Goal: Task Accomplishment & Management: Manage account settings

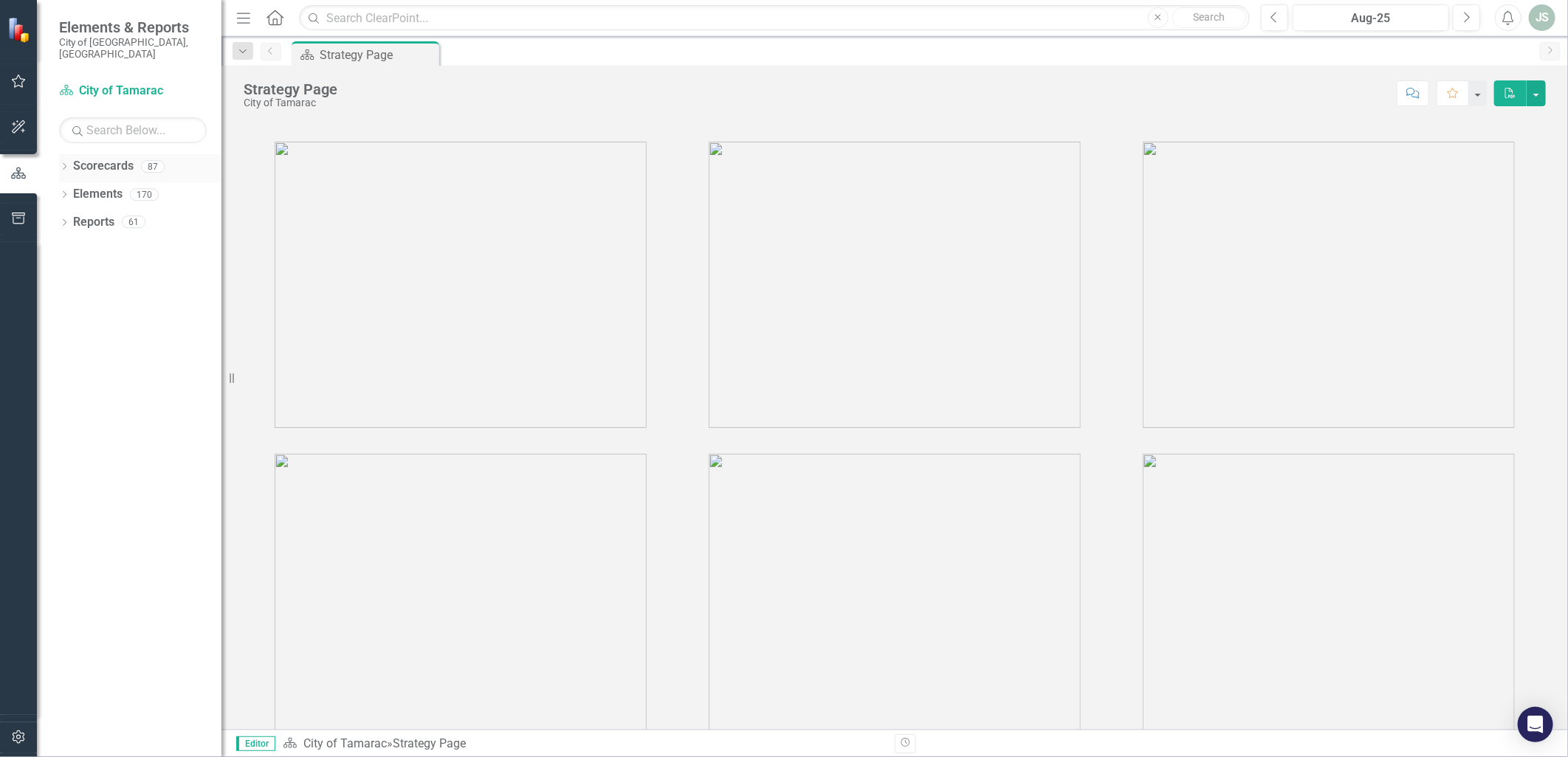
click at [67, 164] on icon "Dropdown" at bounding box center [64, 167] width 10 height 8
click at [74, 189] on icon "Dropdown" at bounding box center [72, 194] width 11 height 9
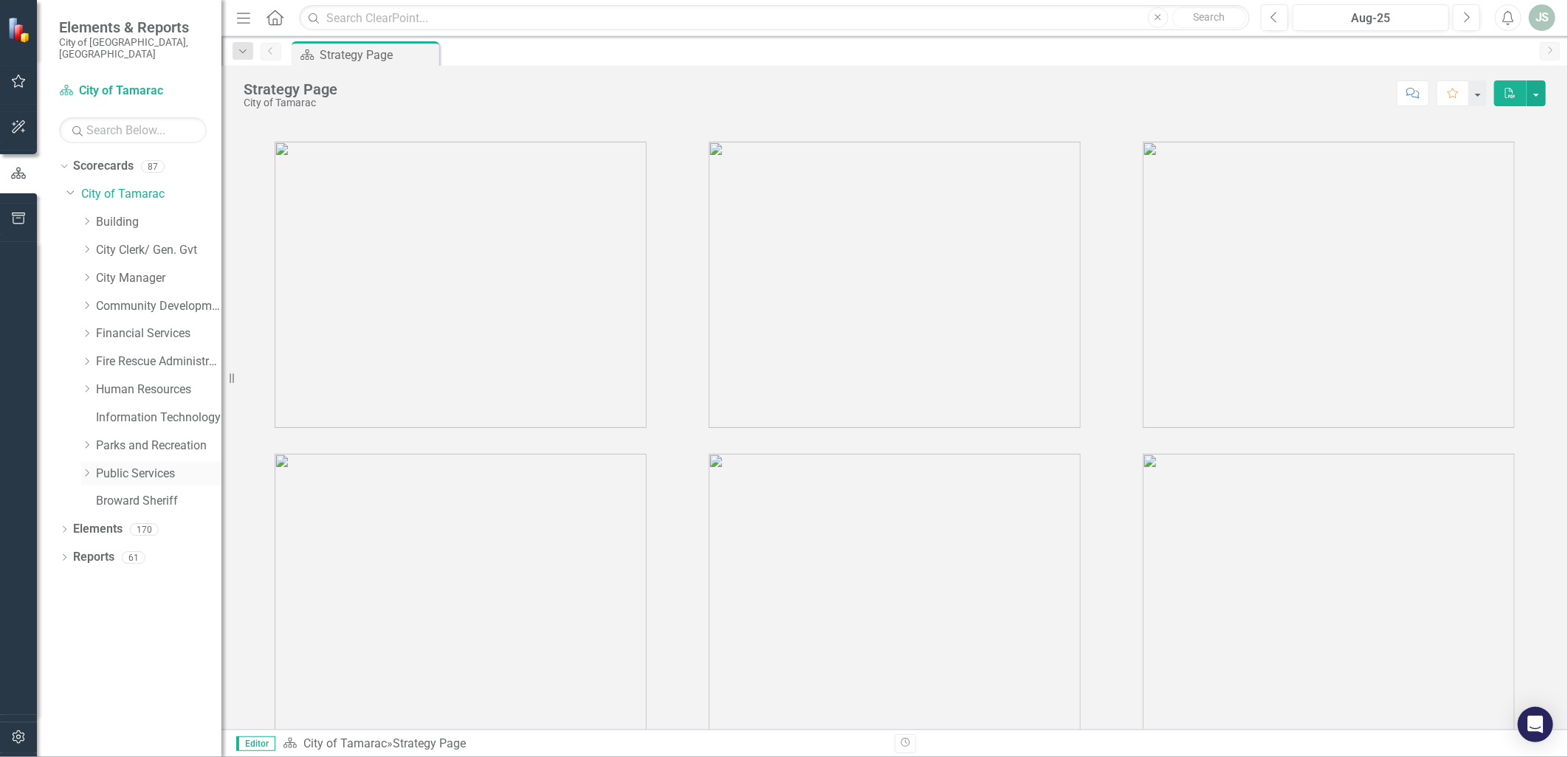
click at [90, 467] on div "Dropdown" at bounding box center [87, 474] width 11 height 13
click at [128, 522] on link "Facilities" at bounding box center [166, 529] width 111 height 17
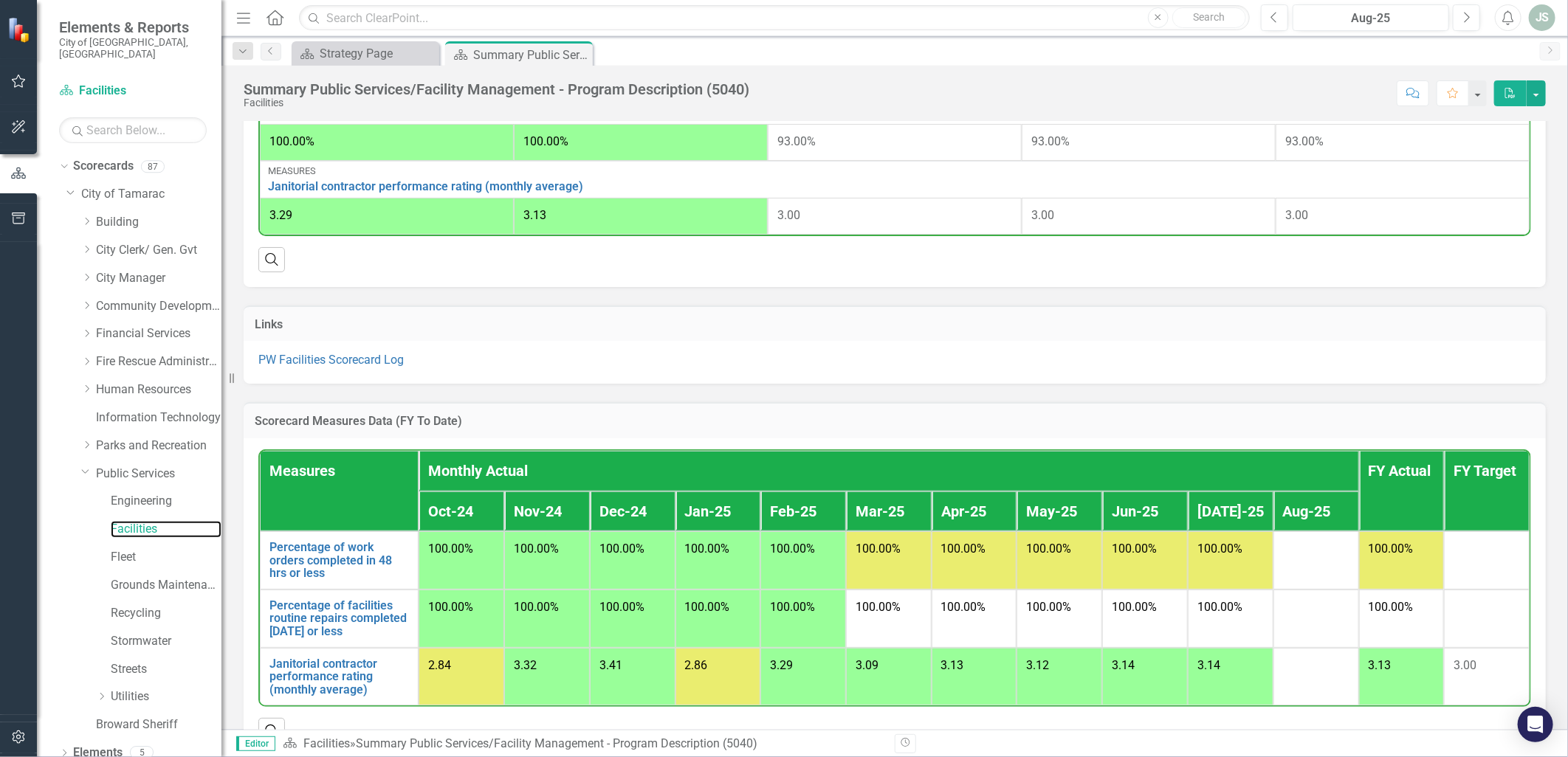
scroll to position [704, 0]
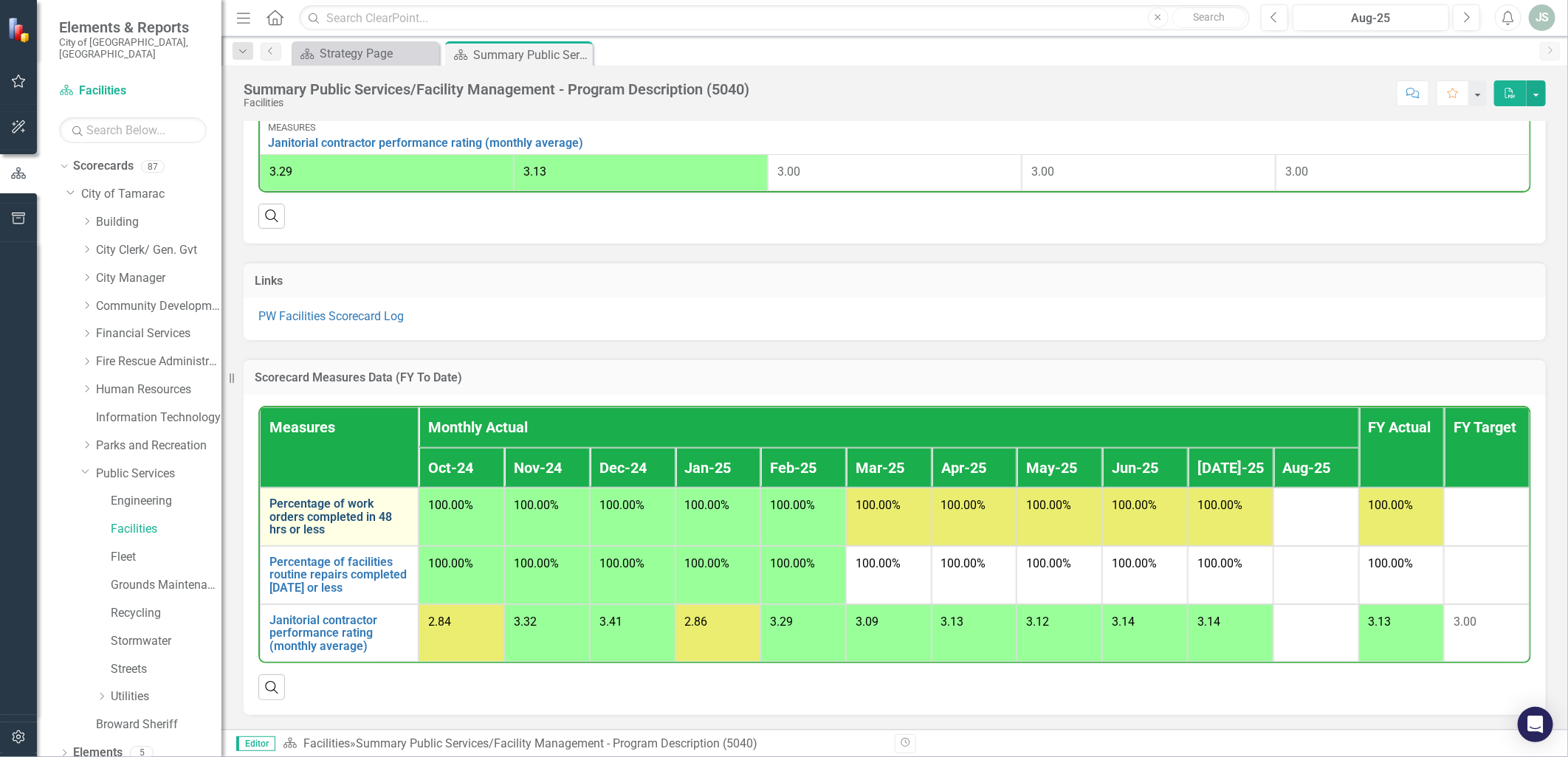
click at [327, 515] on link "Percentage of work orders completed in 48 hrs or less" at bounding box center [339, 517] width 140 height 39
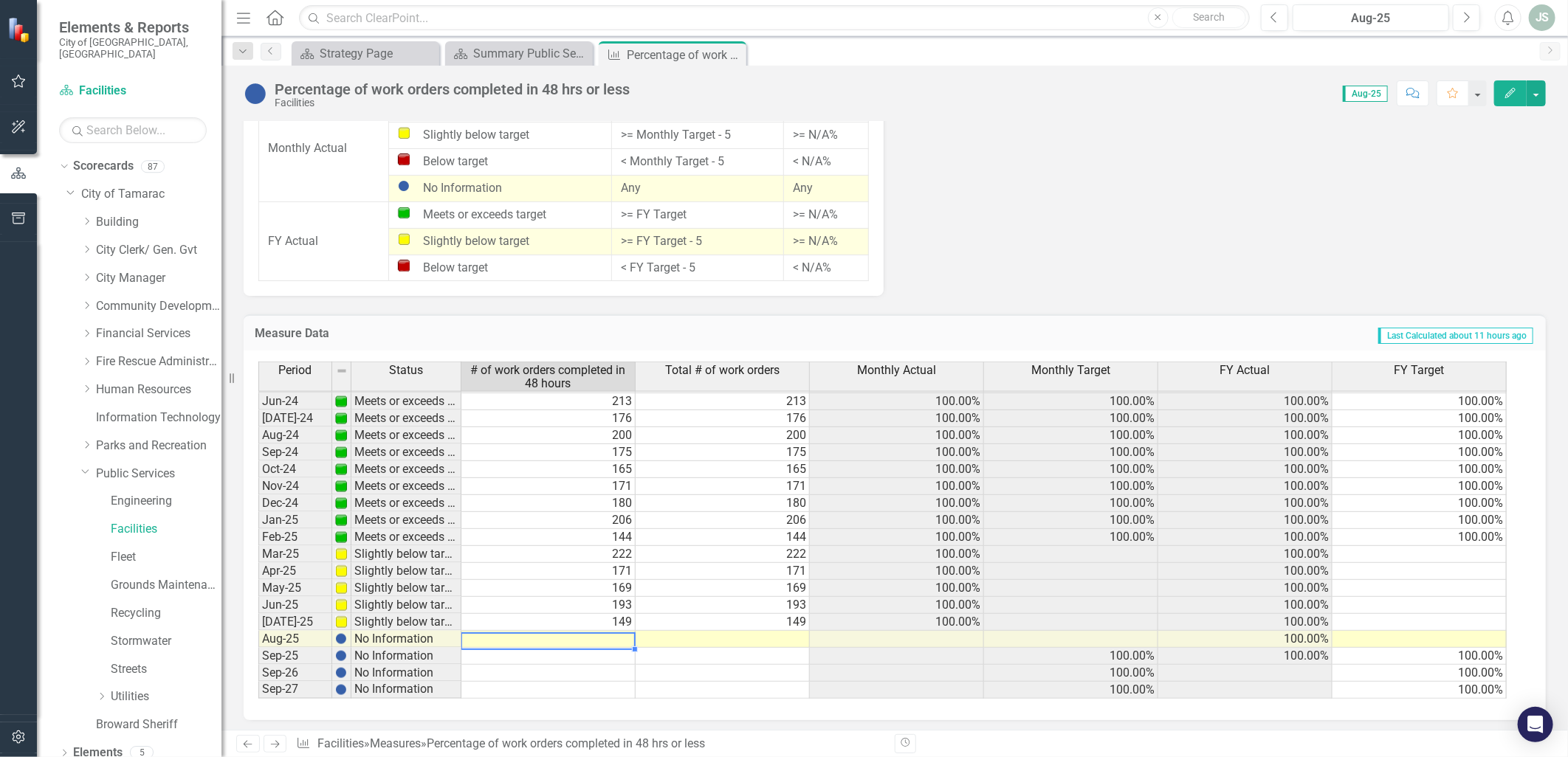
scroll to position [542, 0]
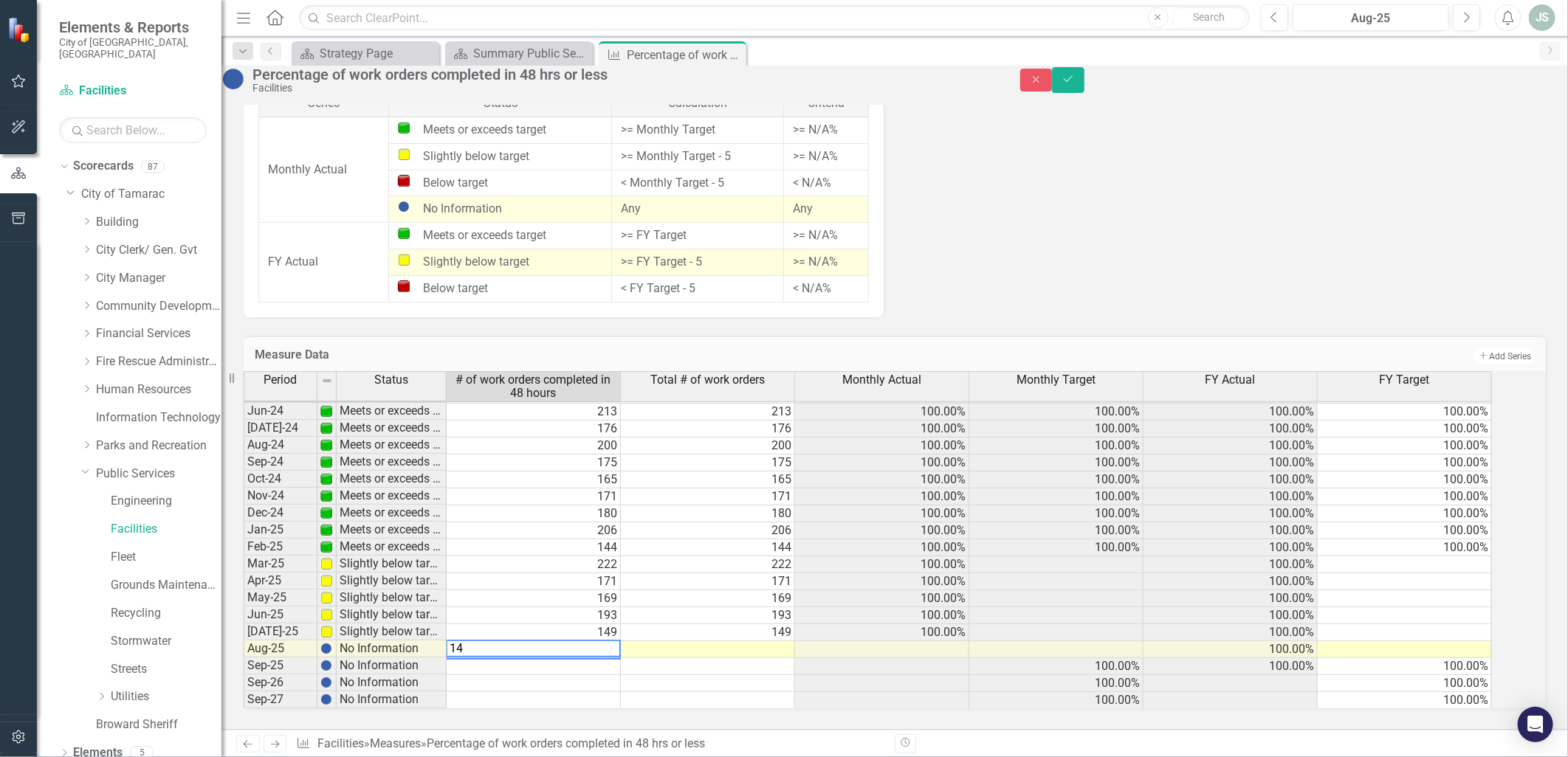
type textarea "143"
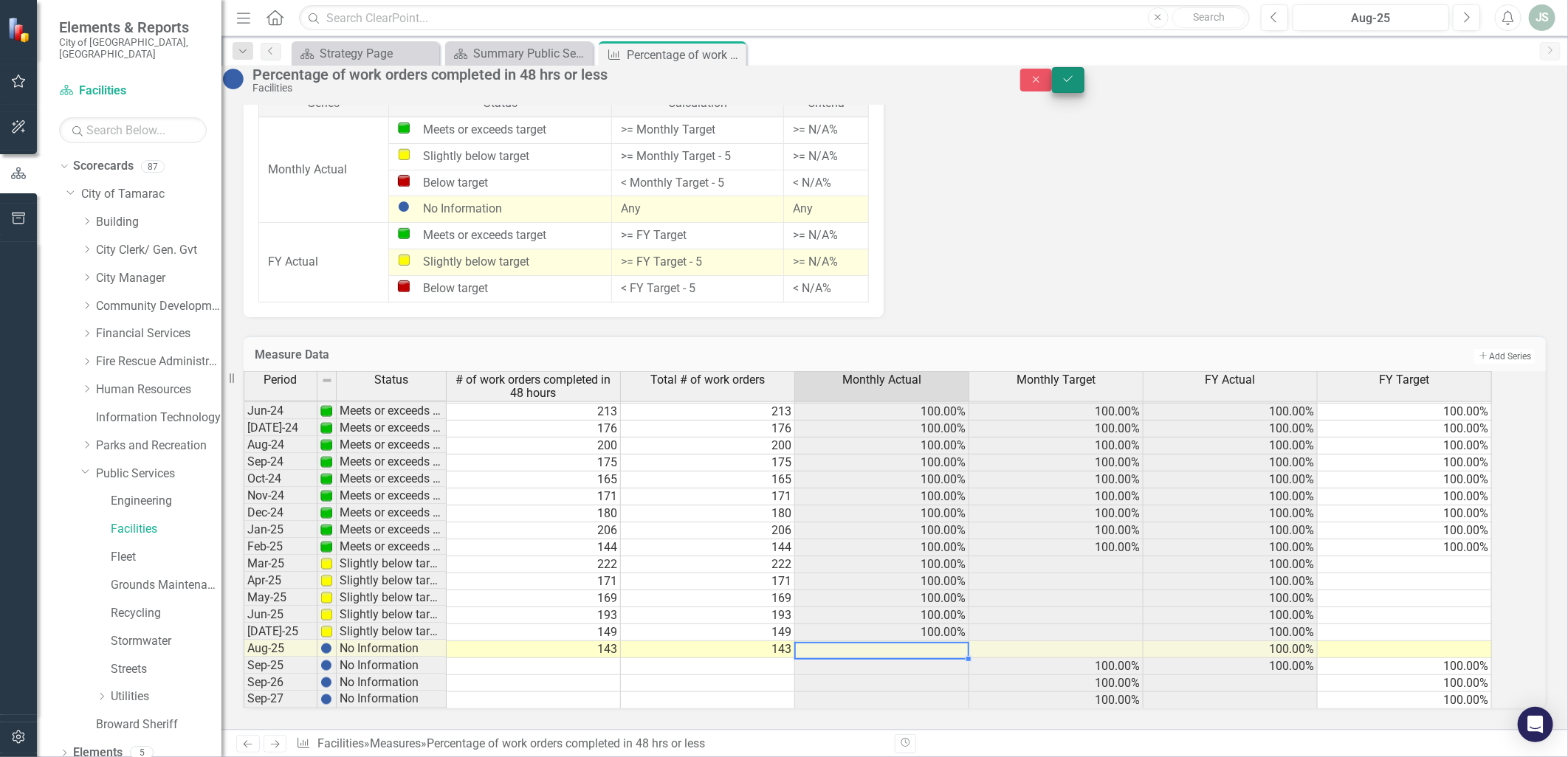
type textarea "143"
click at [1084, 76] on button "Save" at bounding box center [1069, 80] width 33 height 26
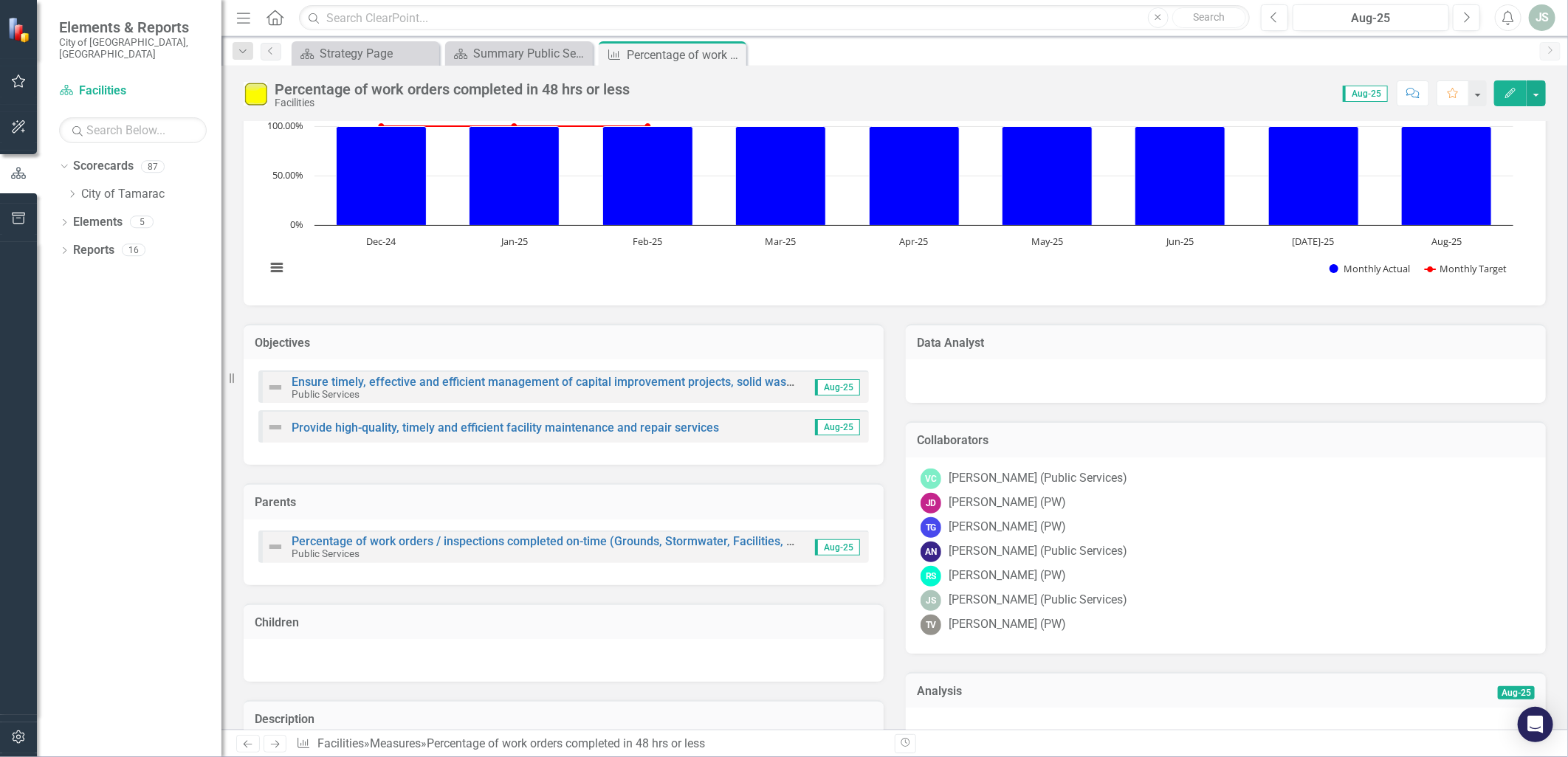
scroll to position [0, 0]
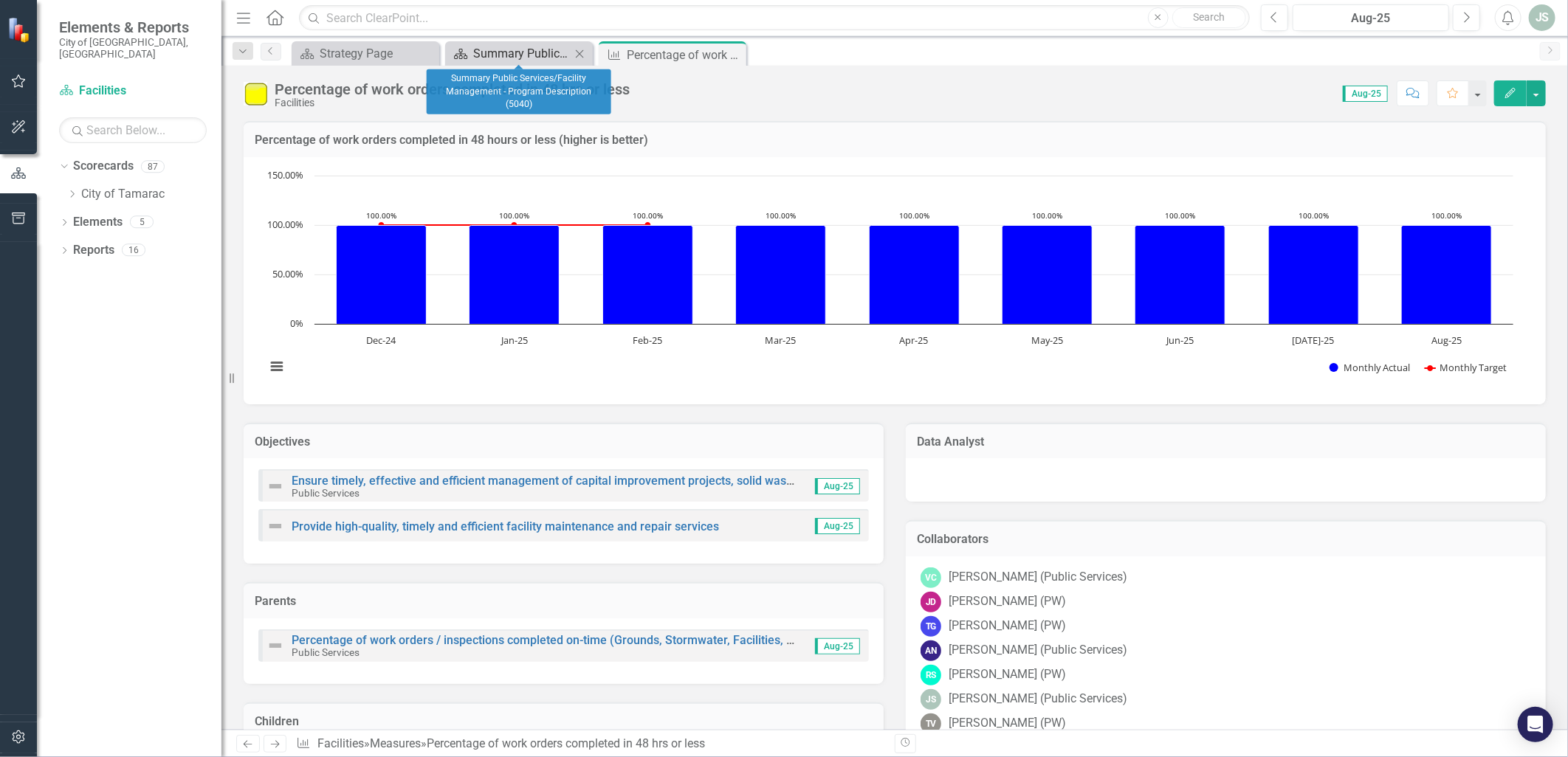
click at [544, 56] on div "Summary Public Services/Facility Management - Program Description (5040)" at bounding box center [521, 53] width 98 height 18
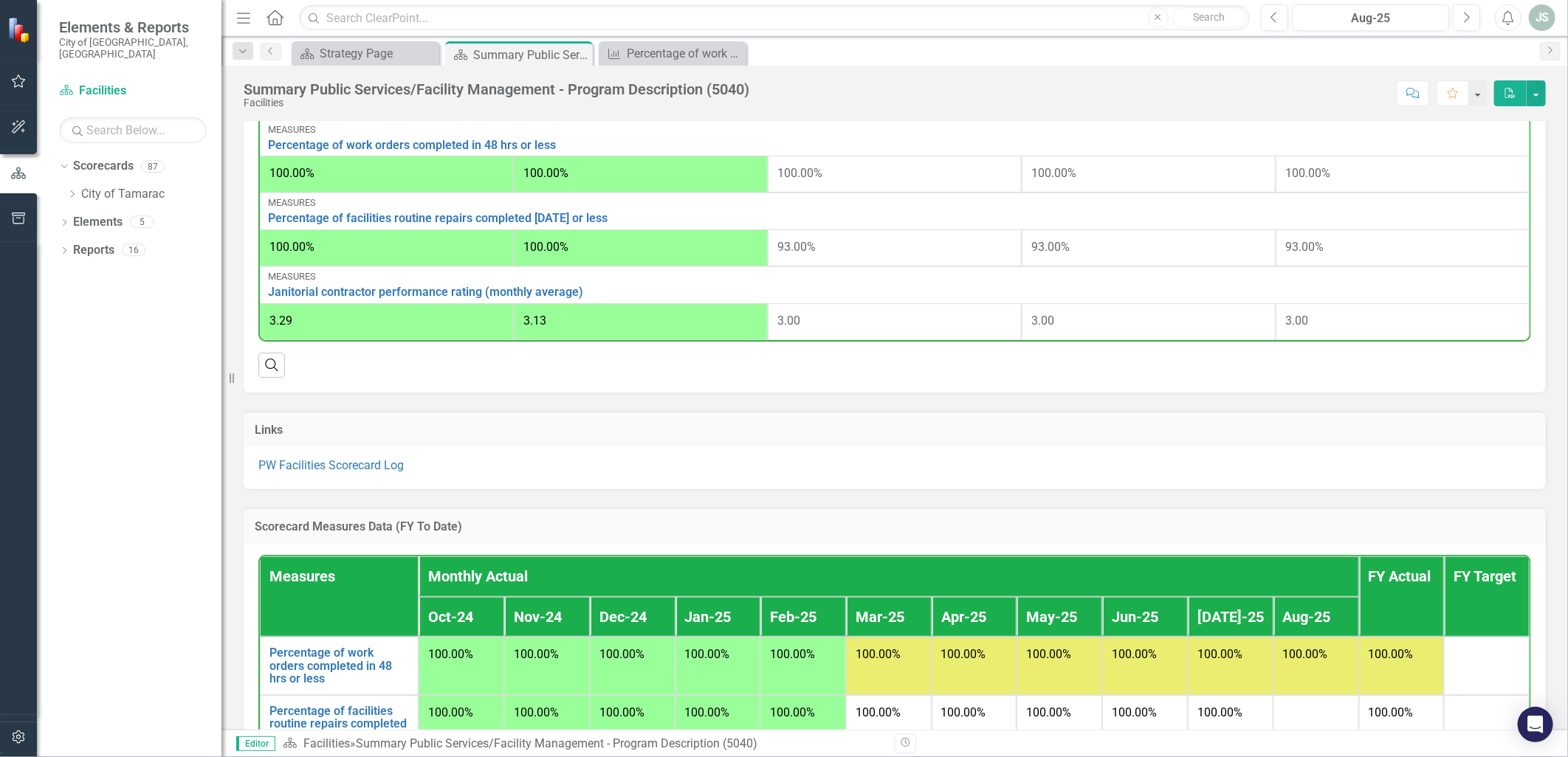
scroll to position [704, 0]
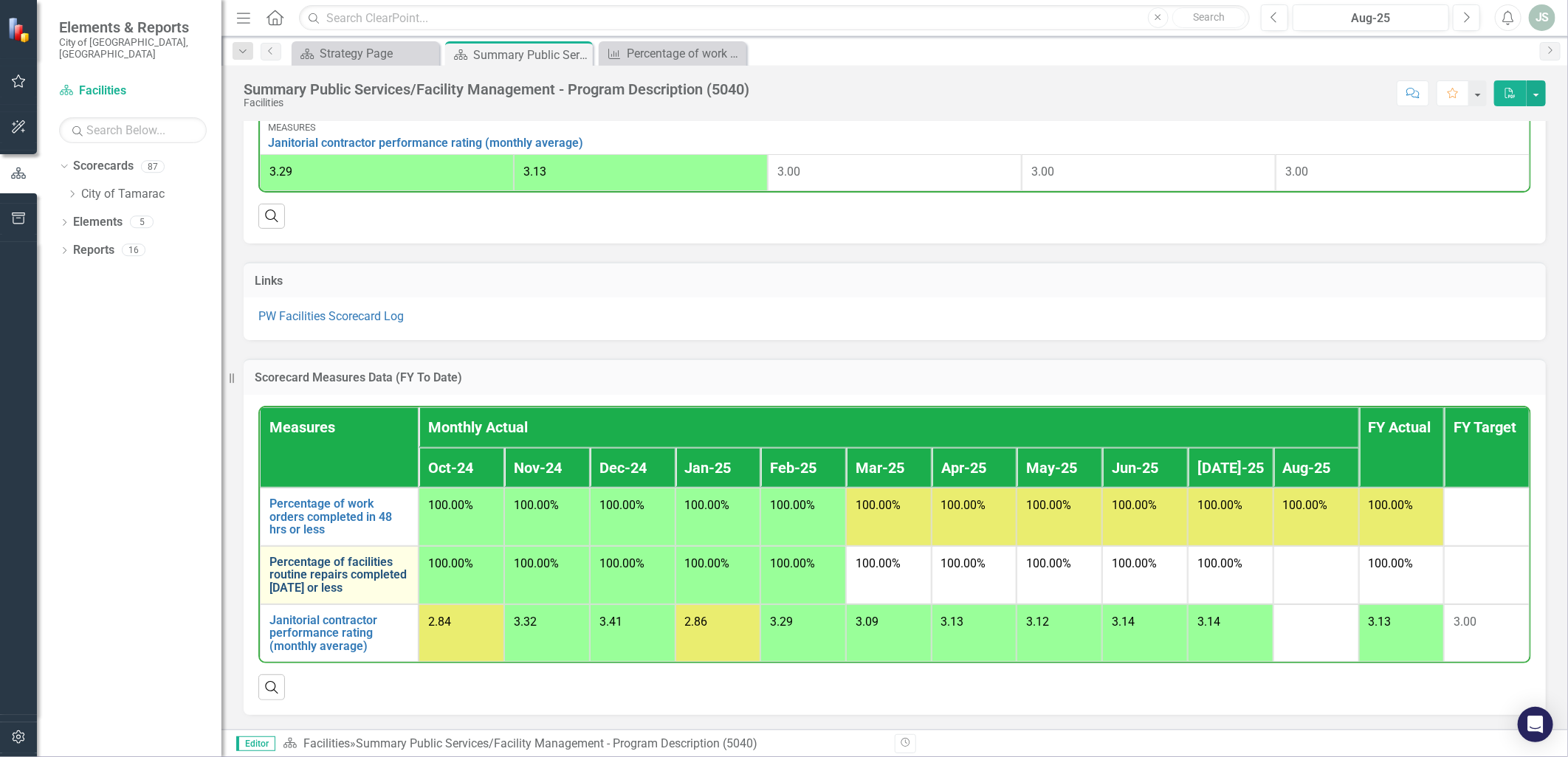
click at [315, 577] on link "Percentage of facilities routine repairs completed [DATE] or less" at bounding box center [339, 575] width 140 height 39
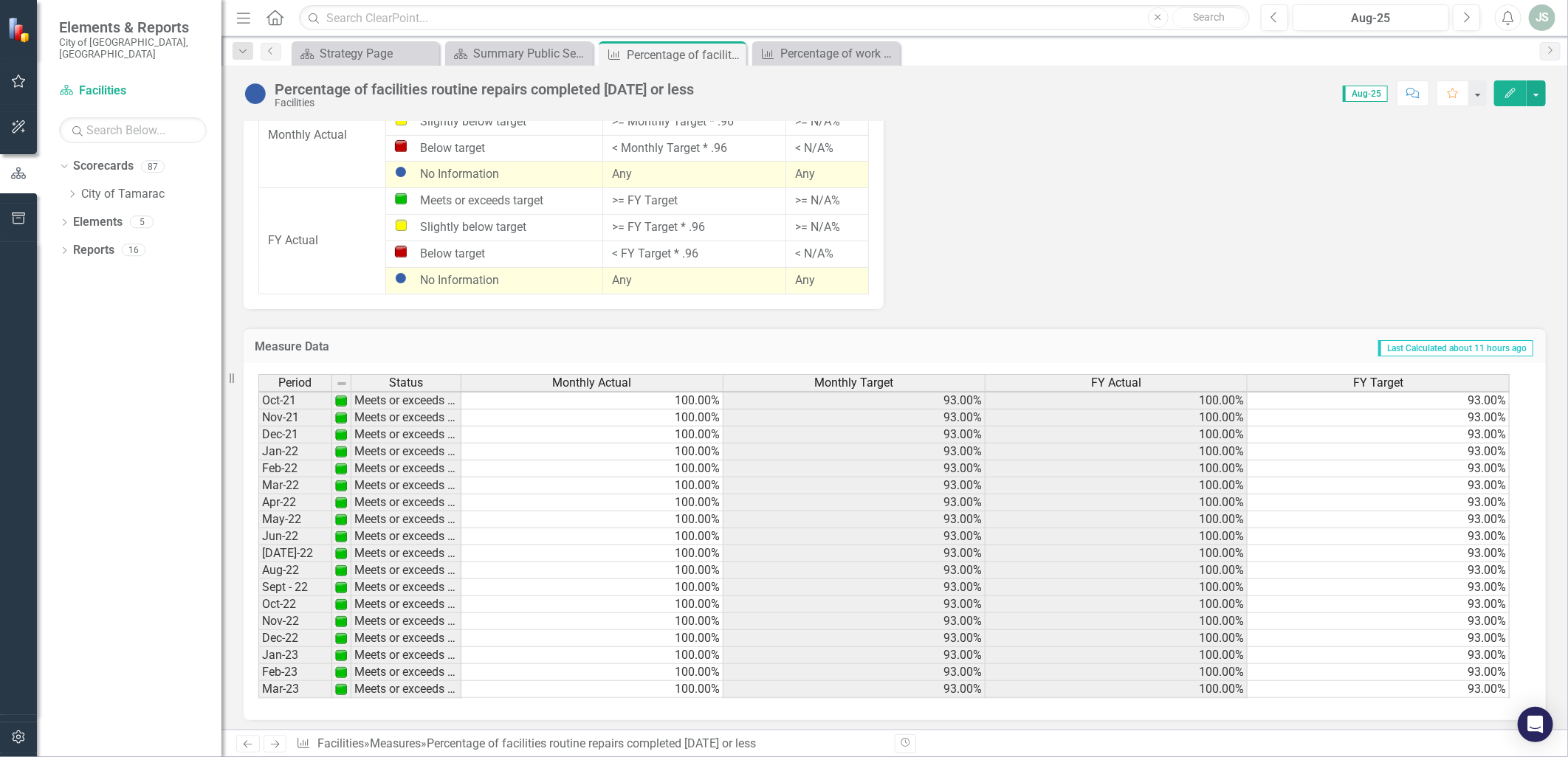
scroll to position [542, 0]
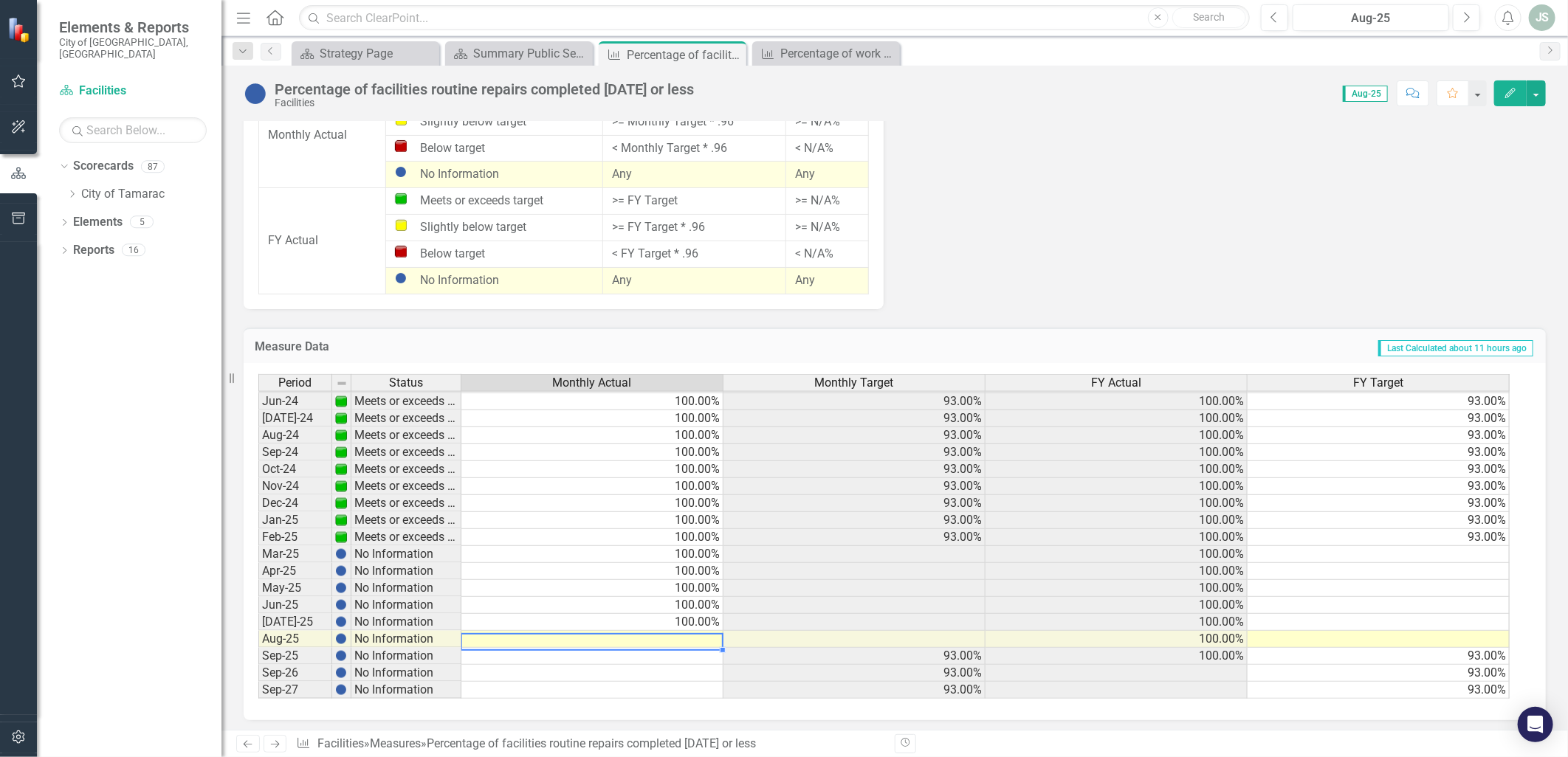
click at [679, 638] on td at bounding box center [592, 639] width 262 height 17
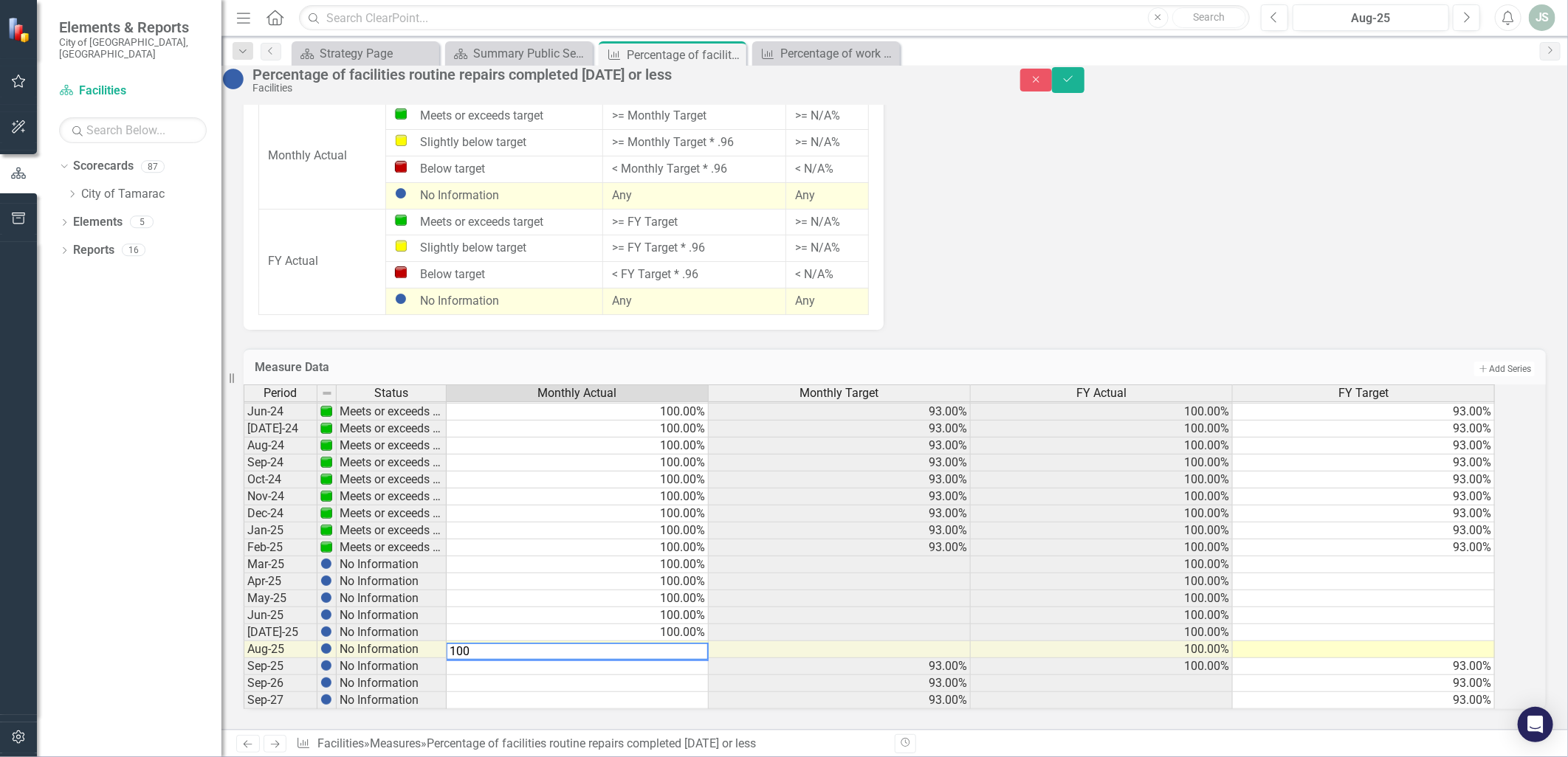
type textarea "100"
click at [1084, 92] on button "Save" at bounding box center [1069, 80] width 33 height 26
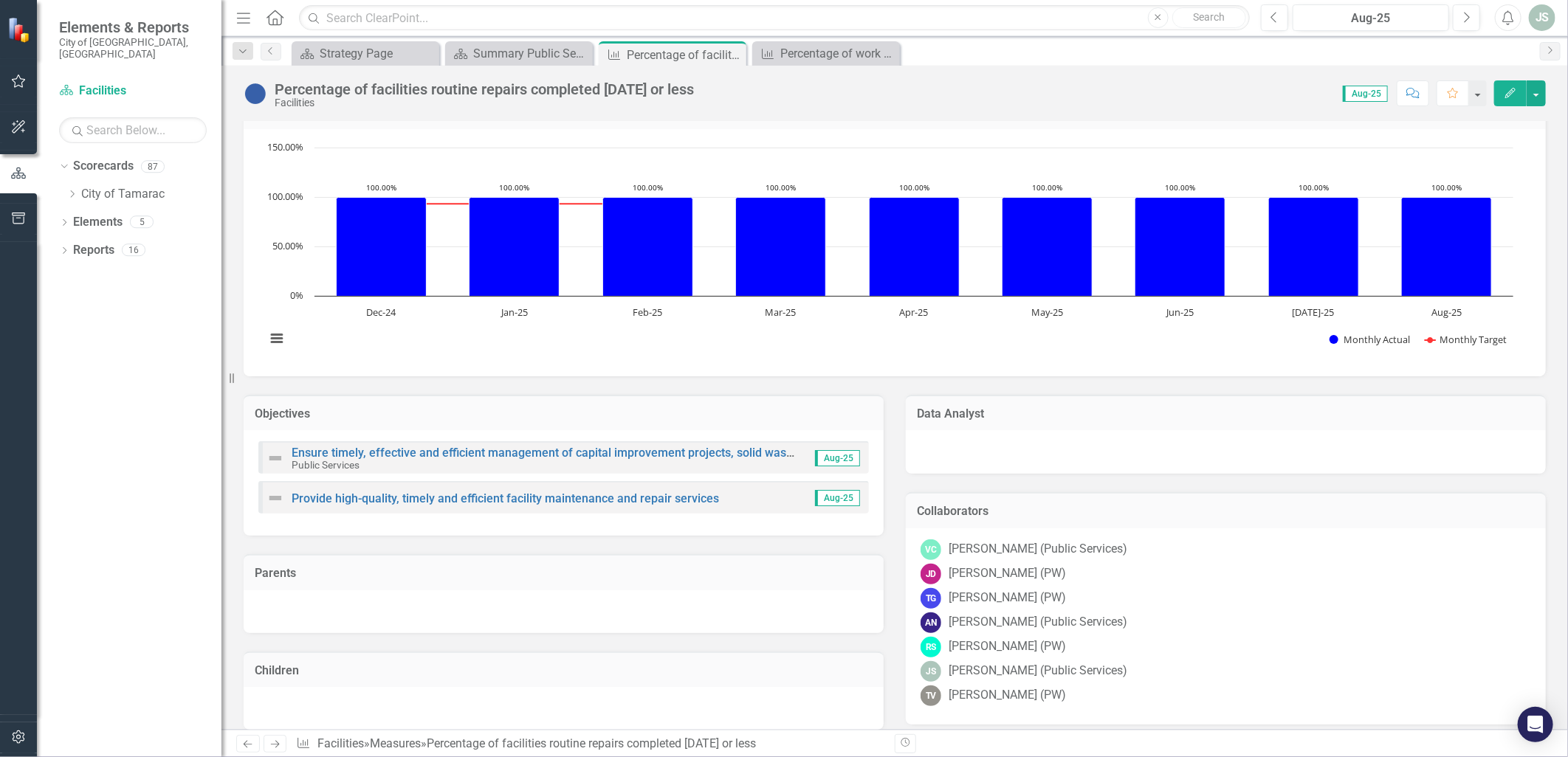
scroll to position [0, 0]
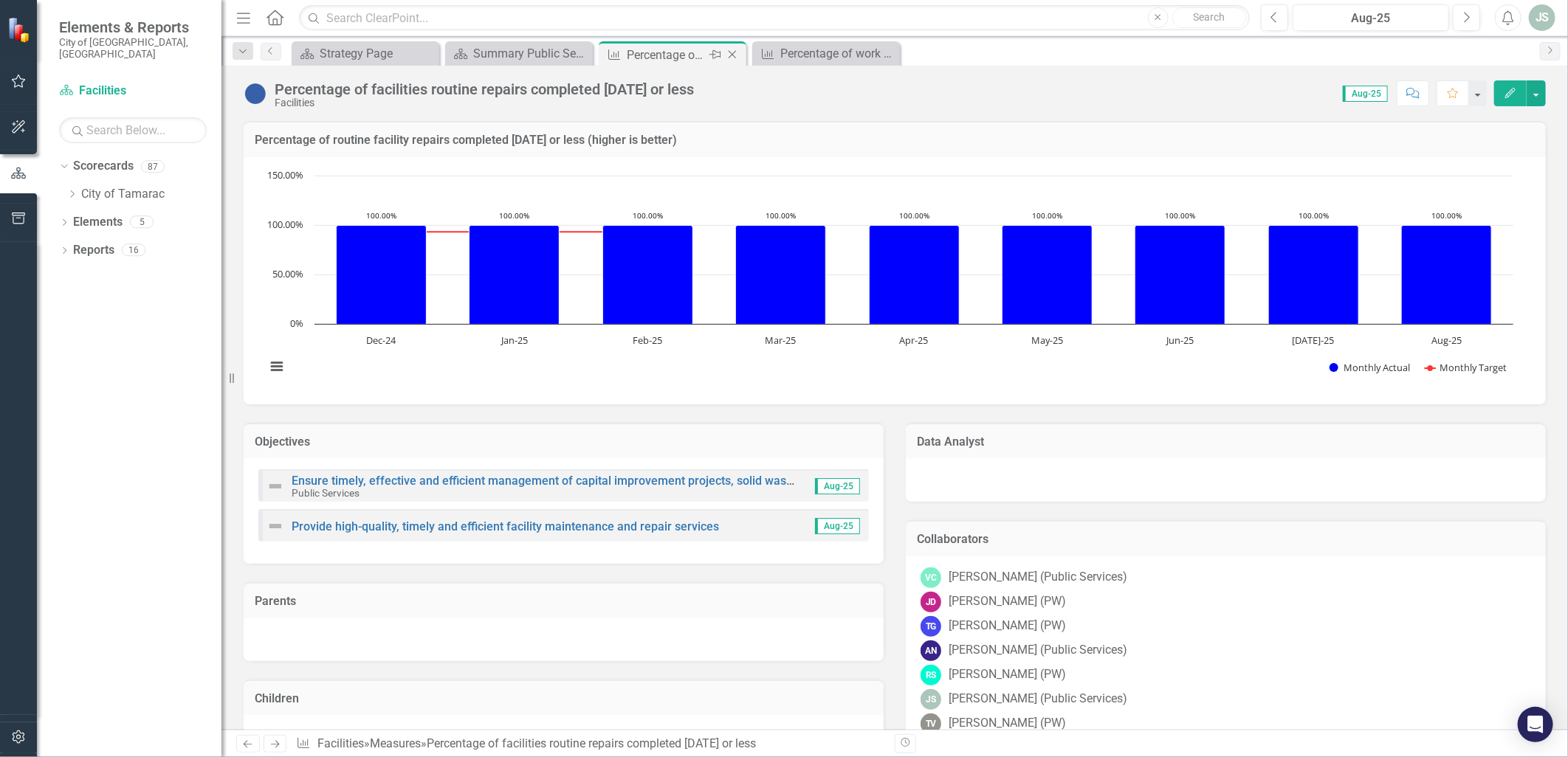
click at [736, 56] on icon "Close" at bounding box center [732, 54] width 15 height 12
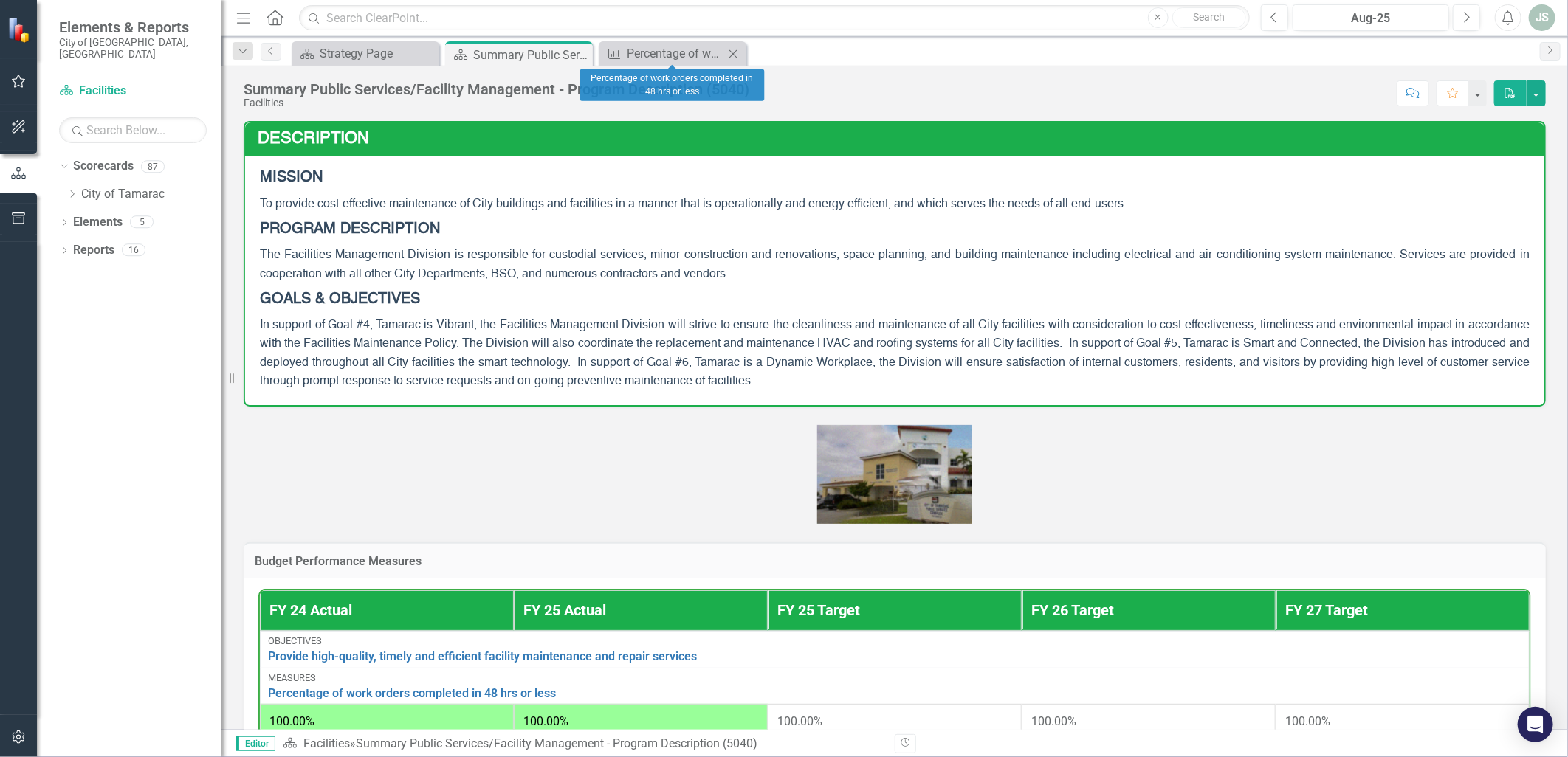
click at [729, 53] on icon "Close" at bounding box center [733, 53] width 15 height 12
click at [554, 60] on div "Pin" at bounding box center [561, 55] width 18 height 18
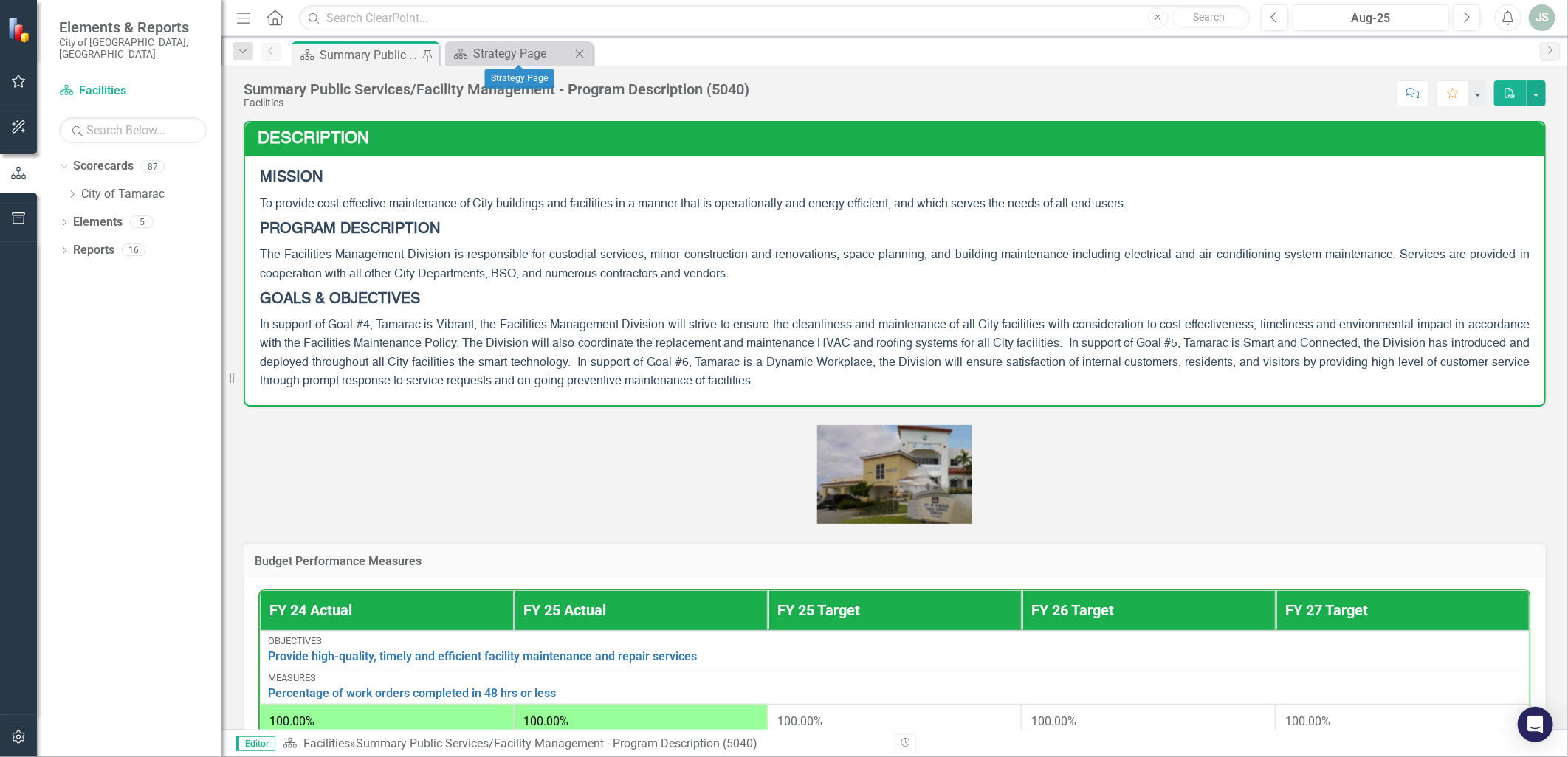
click at [584, 51] on icon "Close" at bounding box center [579, 53] width 15 height 12
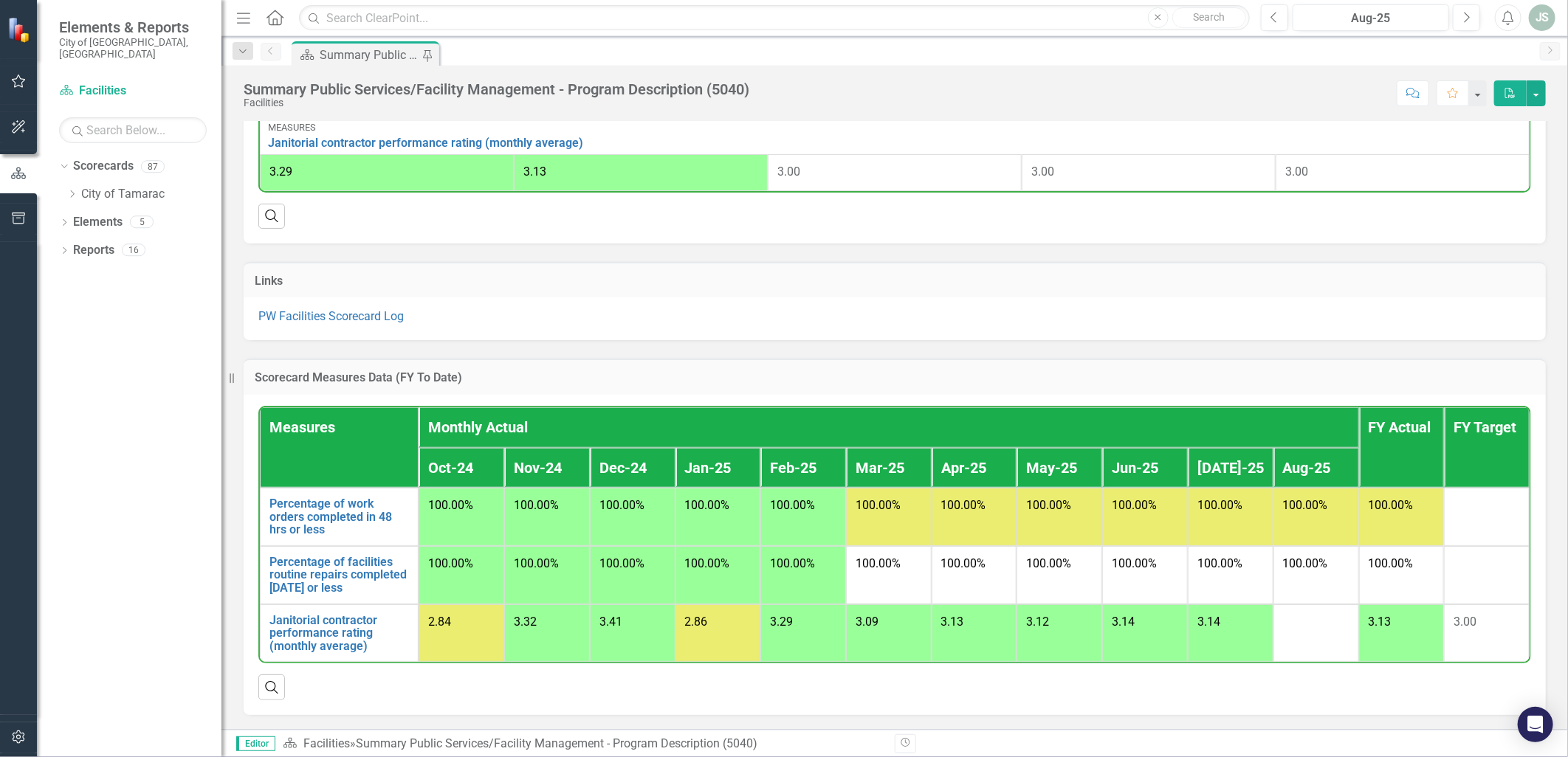
scroll to position [704, 0]
